Goal: Navigation & Orientation: Find specific page/section

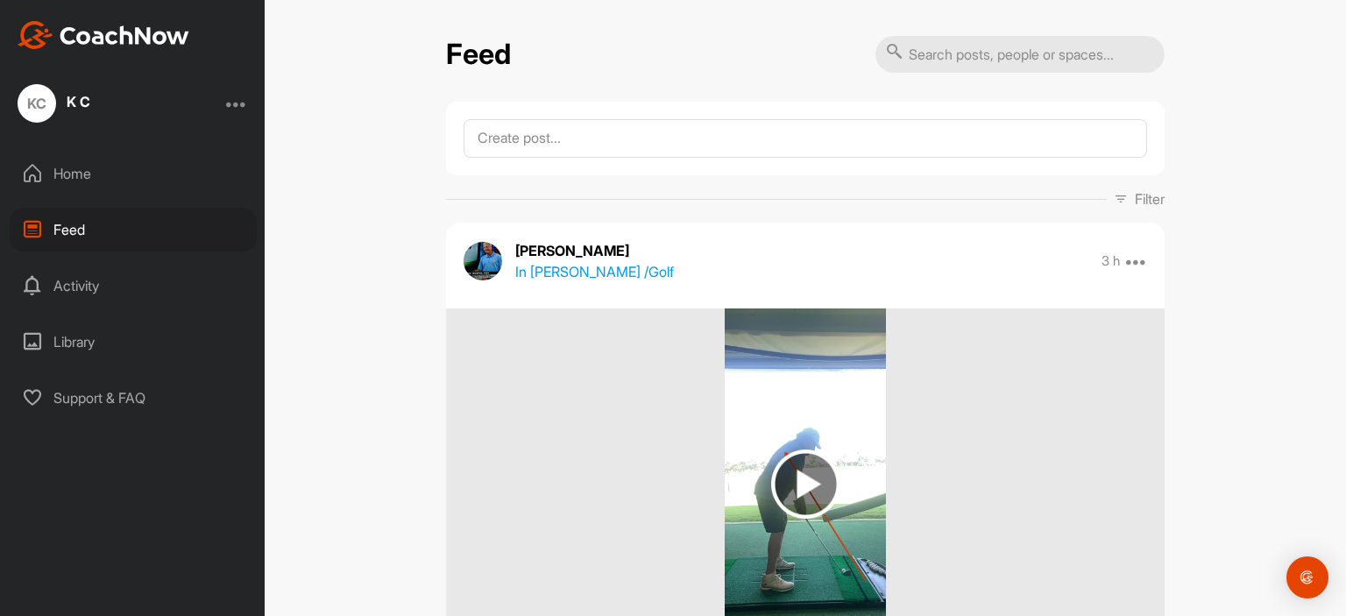
scroll to position [5695, 0]
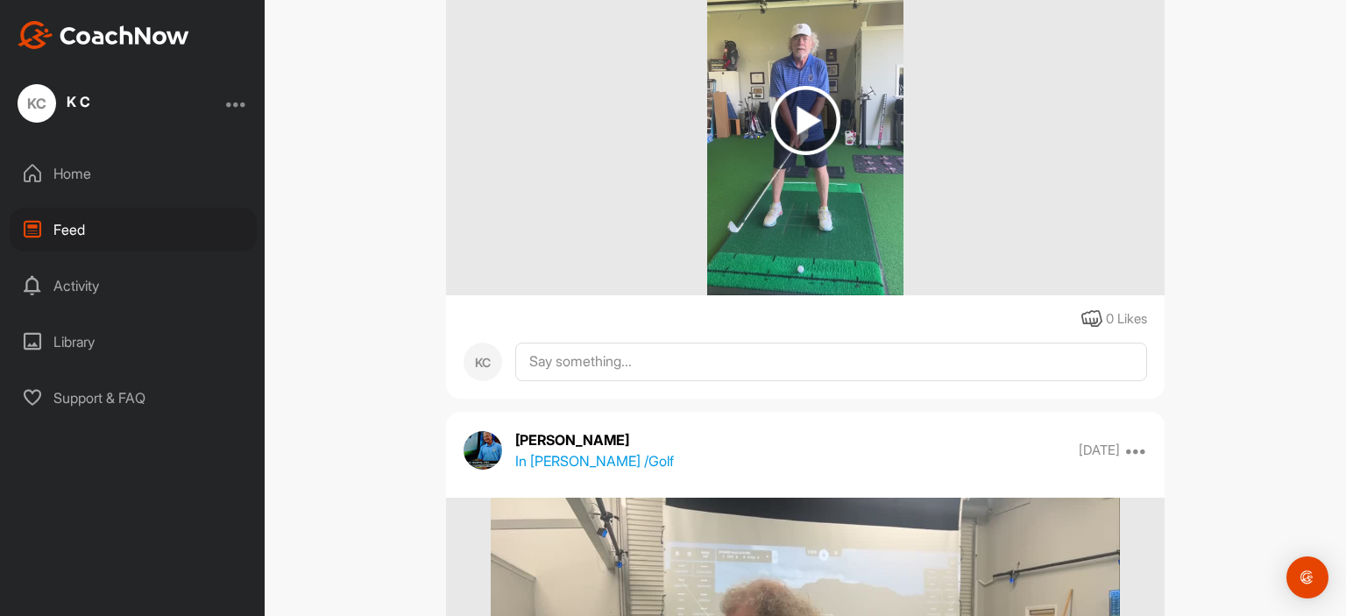
scroll to position [5987, 0]
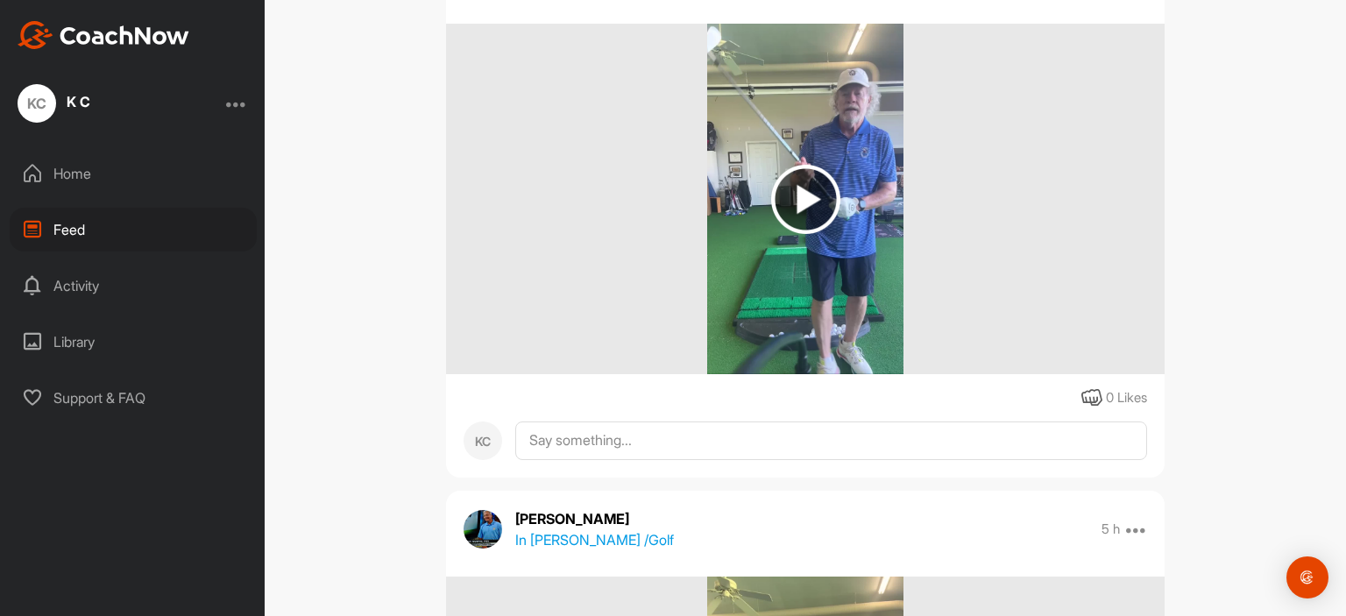
scroll to position [5257, 0]
